Goal: Navigation & Orientation: Find specific page/section

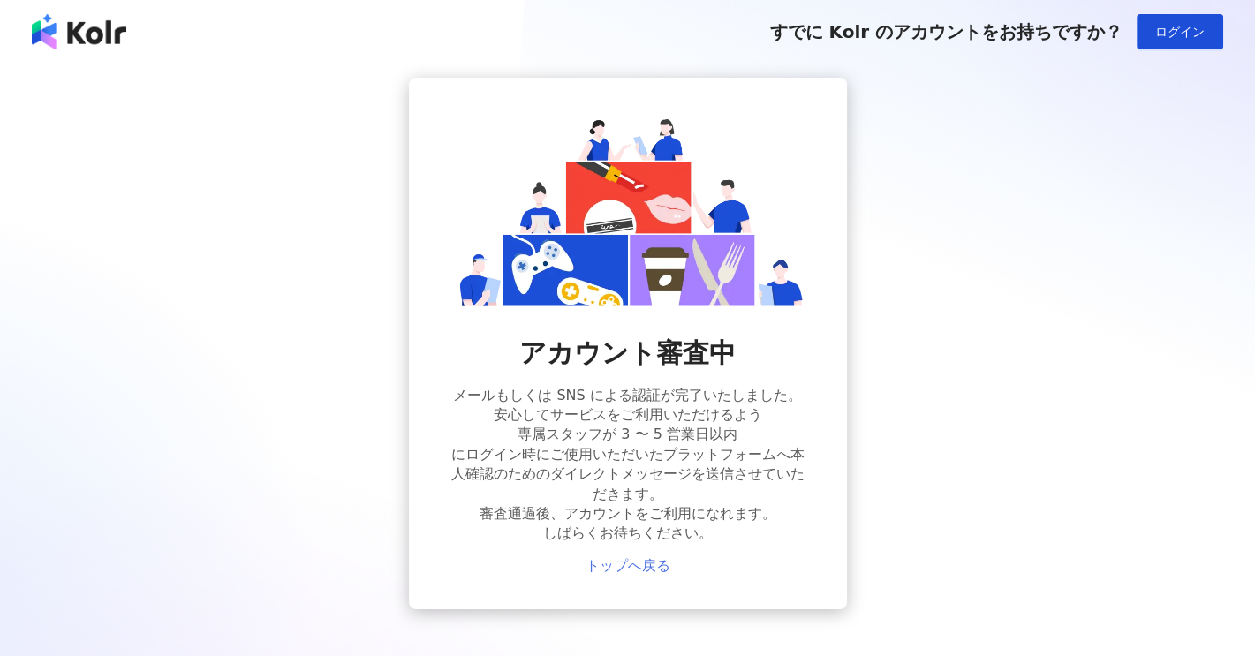
click at [616, 572] on link "トップへ戻る" at bounding box center [628, 566] width 85 height 16
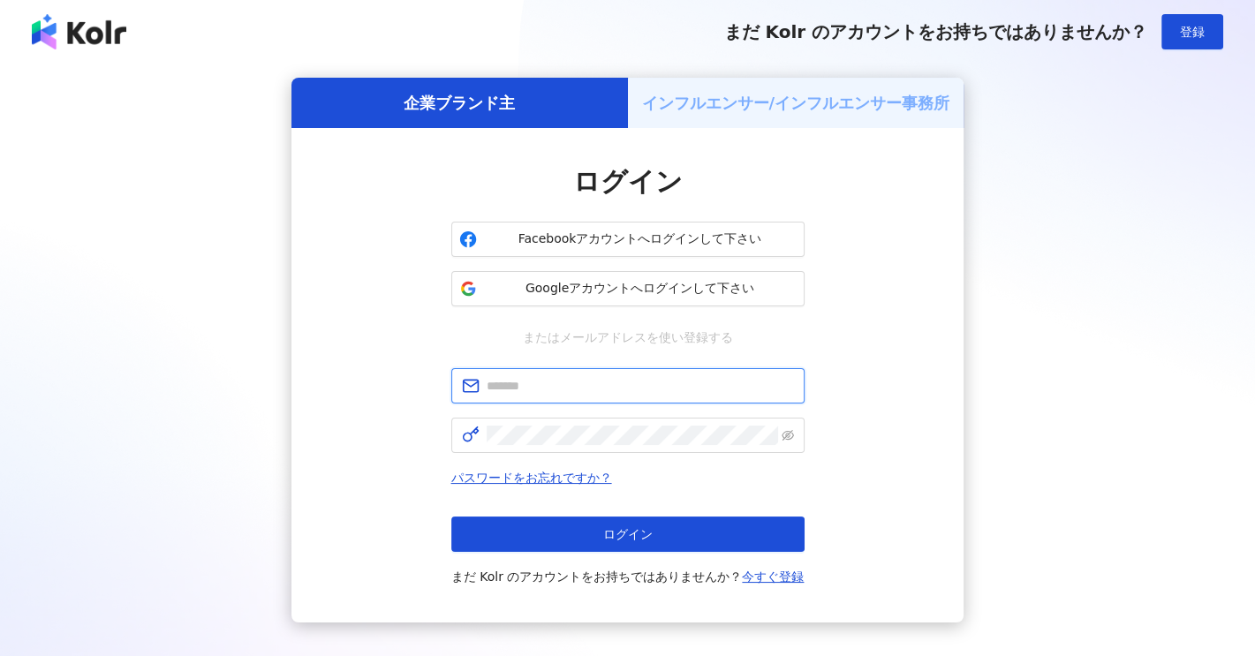
type input "**********"
click at [844, 102] on h5 "インフルエンサー/インフルエンサー事務所" at bounding box center [796, 103] width 308 height 22
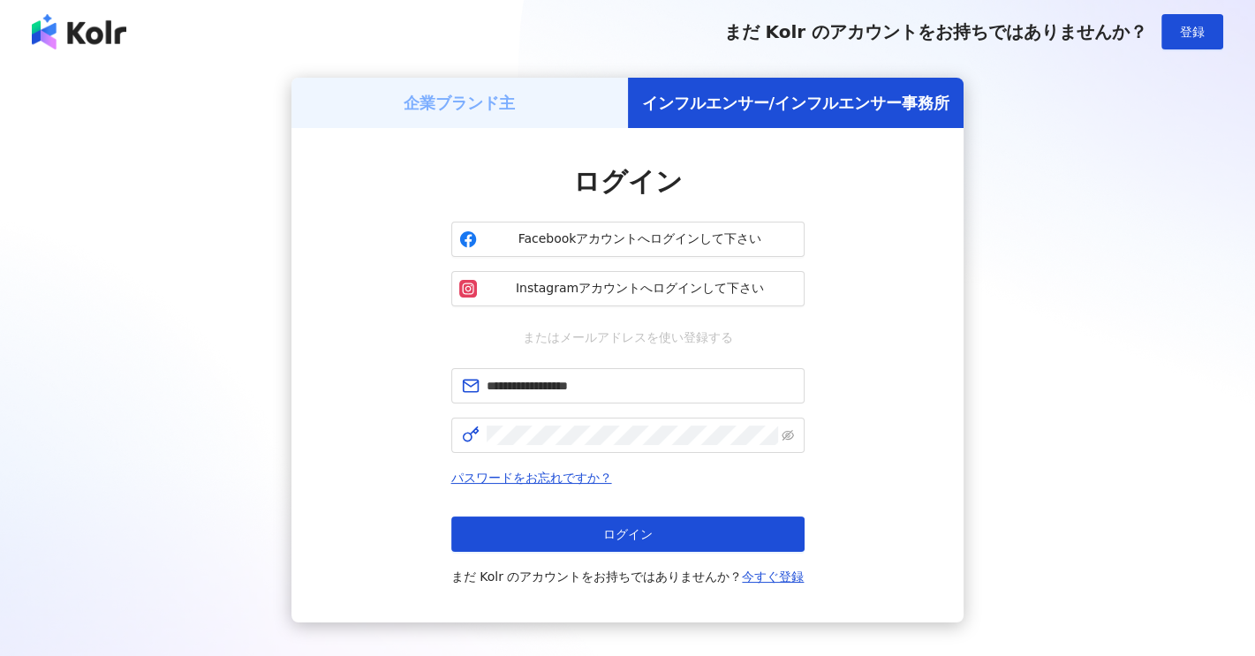
click at [540, 104] on div "企業ブランド主" at bounding box center [459, 103] width 336 height 50
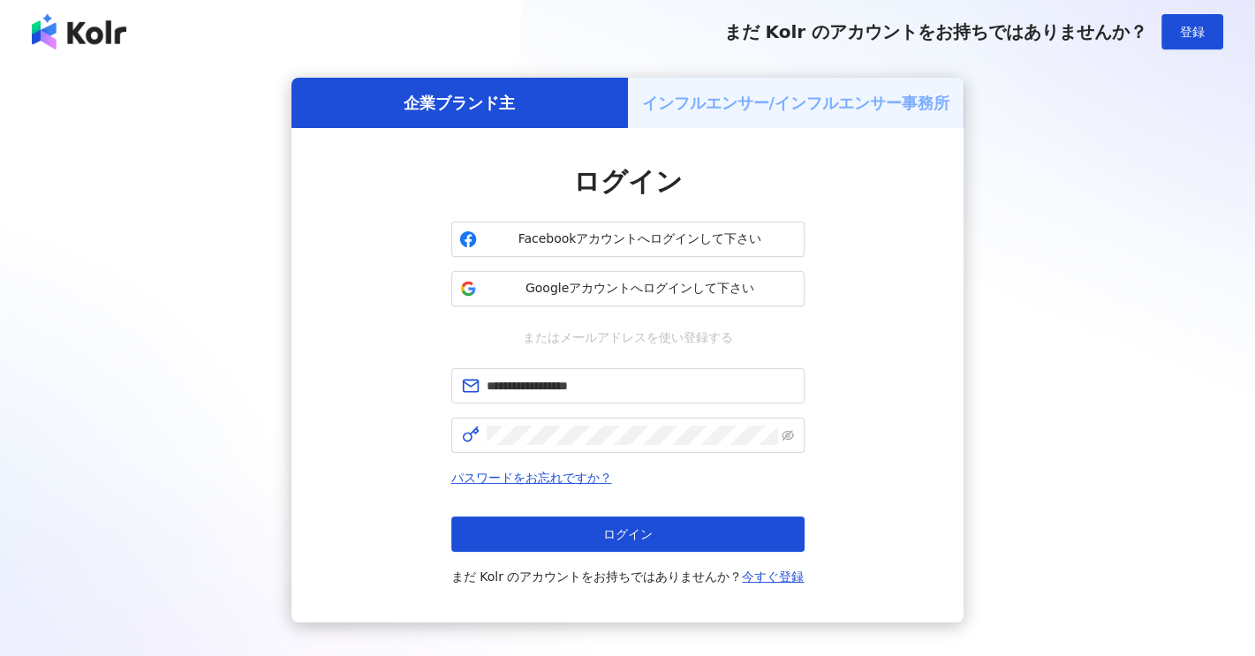
click at [729, 110] on h5 "インフルエンサー/インフルエンサー事務所" at bounding box center [796, 103] width 308 height 22
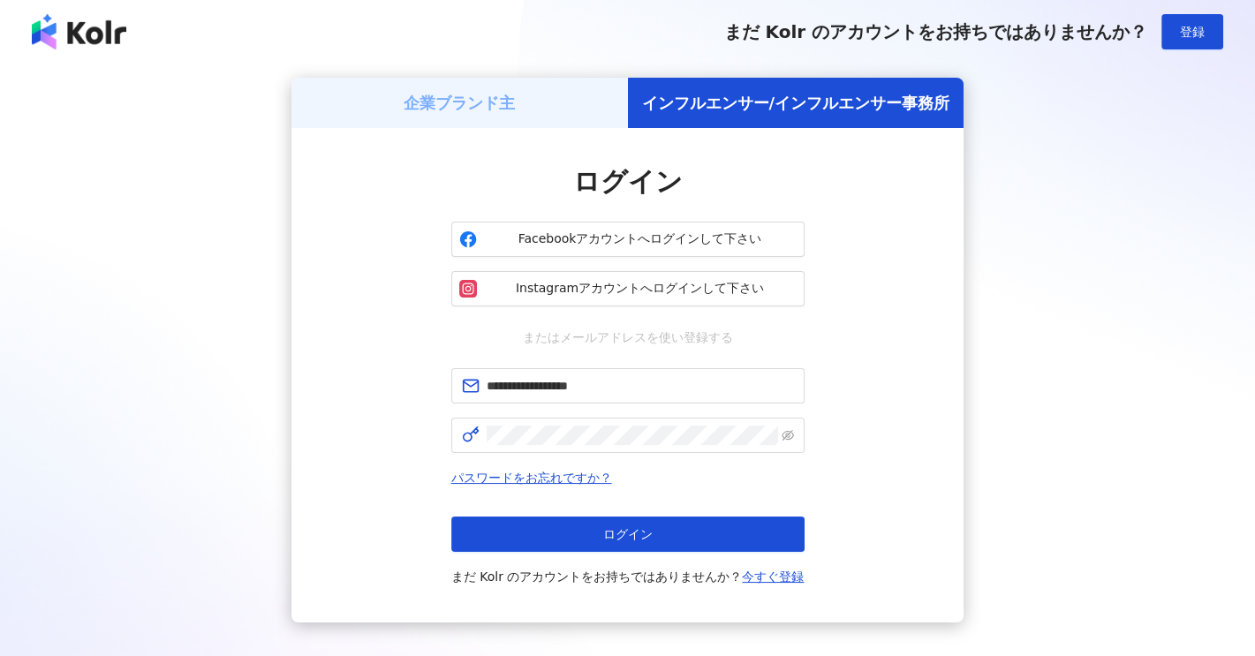
click at [505, 119] on div "企業ブランド主" at bounding box center [459, 103] width 336 height 50
